Goal: Task Accomplishment & Management: Manage account settings

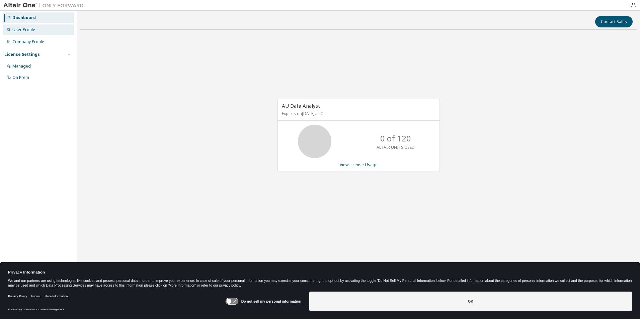
click at [35, 27] on div "User Profile" at bounding box center [38, 29] width 71 height 11
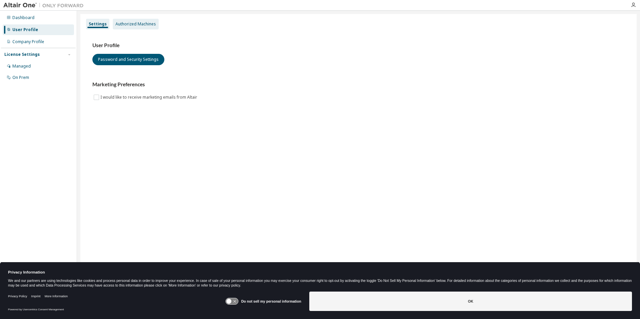
click at [125, 27] on div "Authorized Machines" at bounding box center [136, 24] width 46 height 11
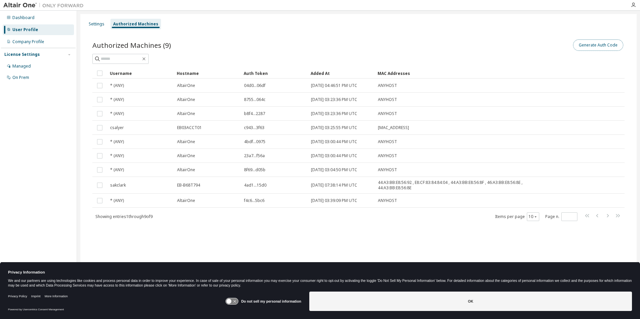
click at [600, 45] on button "Generate Auth Code" at bounding box center [598, 44] width 50 height 11
